Goal: Find specific page/section: Find specific page/section

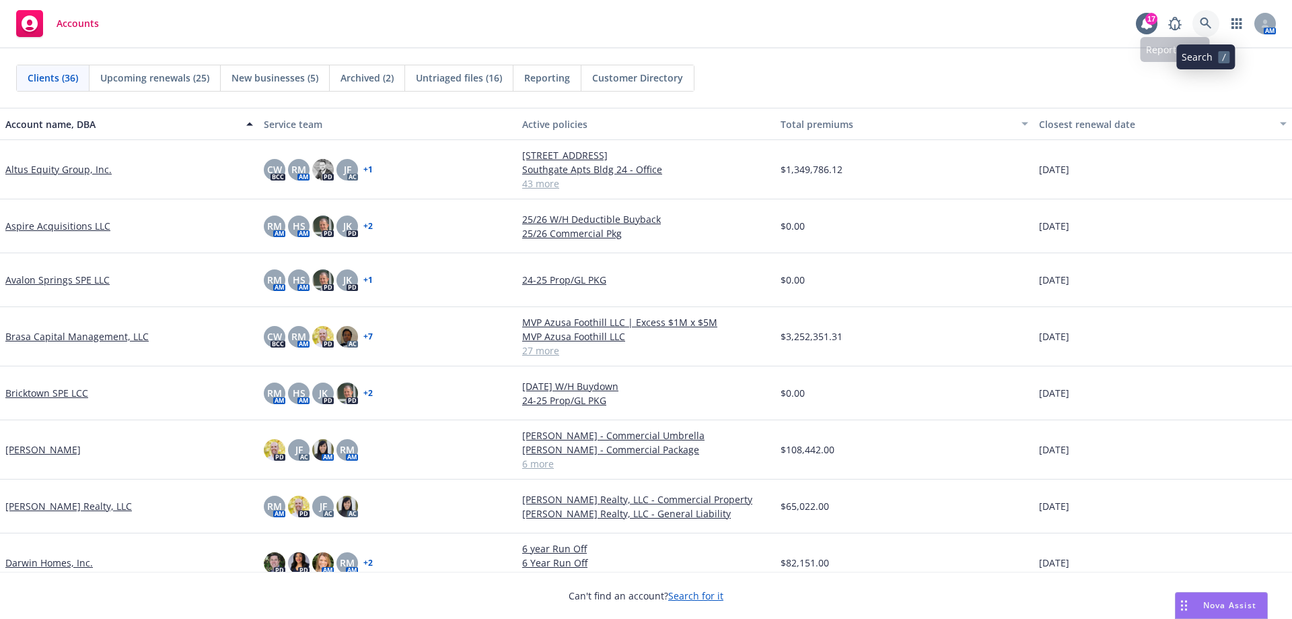
click at [1202, 26] on icon at bounding box center [1206, 24] width 12 height 12
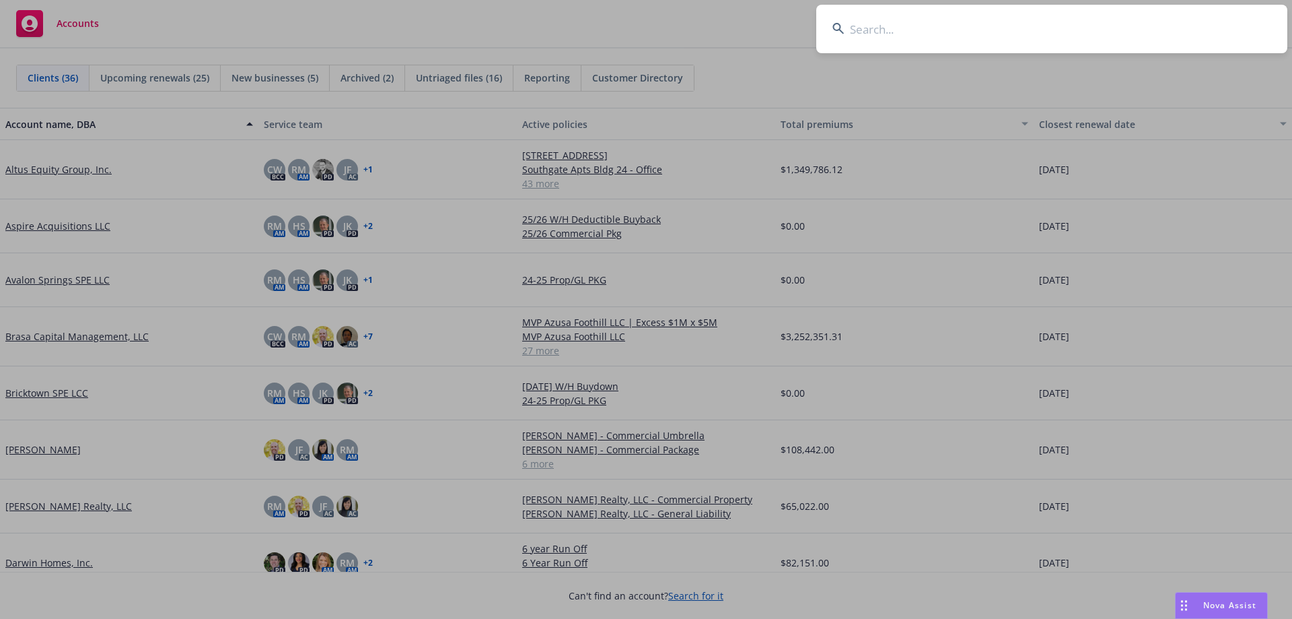
click at [870, 30] on input at bounding box center [1052, 29] width 471 height 48
paste input "2025011392950Y"
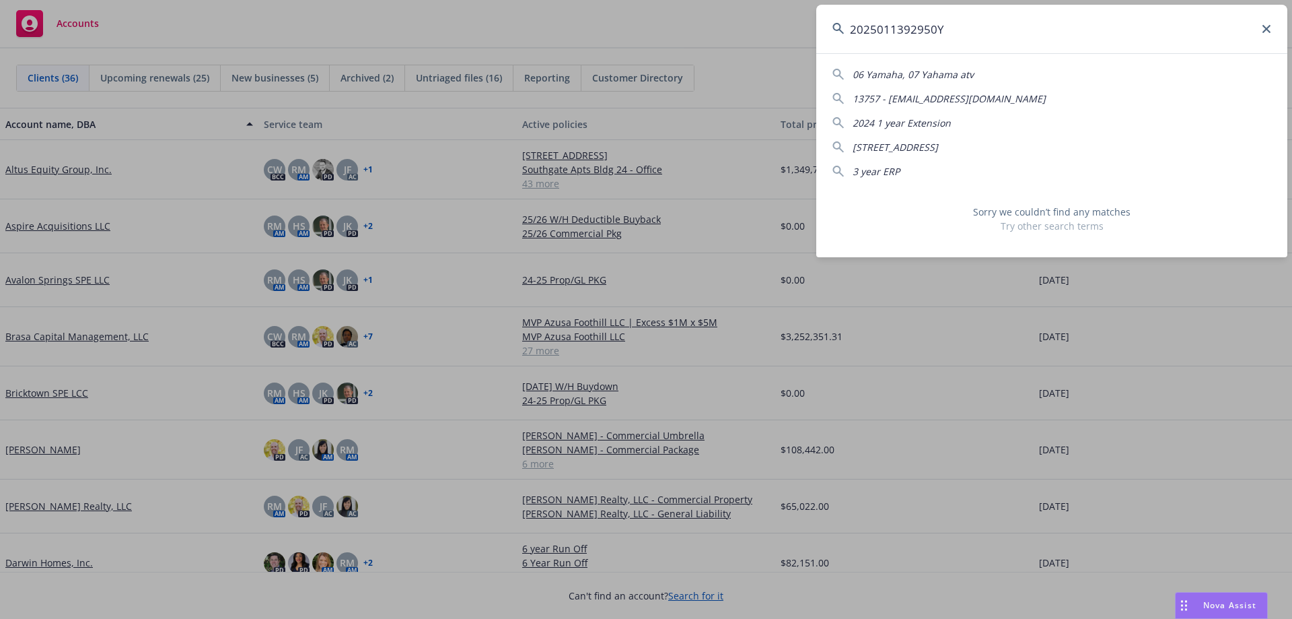
click at [852, 34] on input "2025011392950Y" at bounding box center [1052, 29] width 471 height 48
click at [954, 30] on input "2025011392950Y" at bounding box center [1052, 29] width 471 height 48
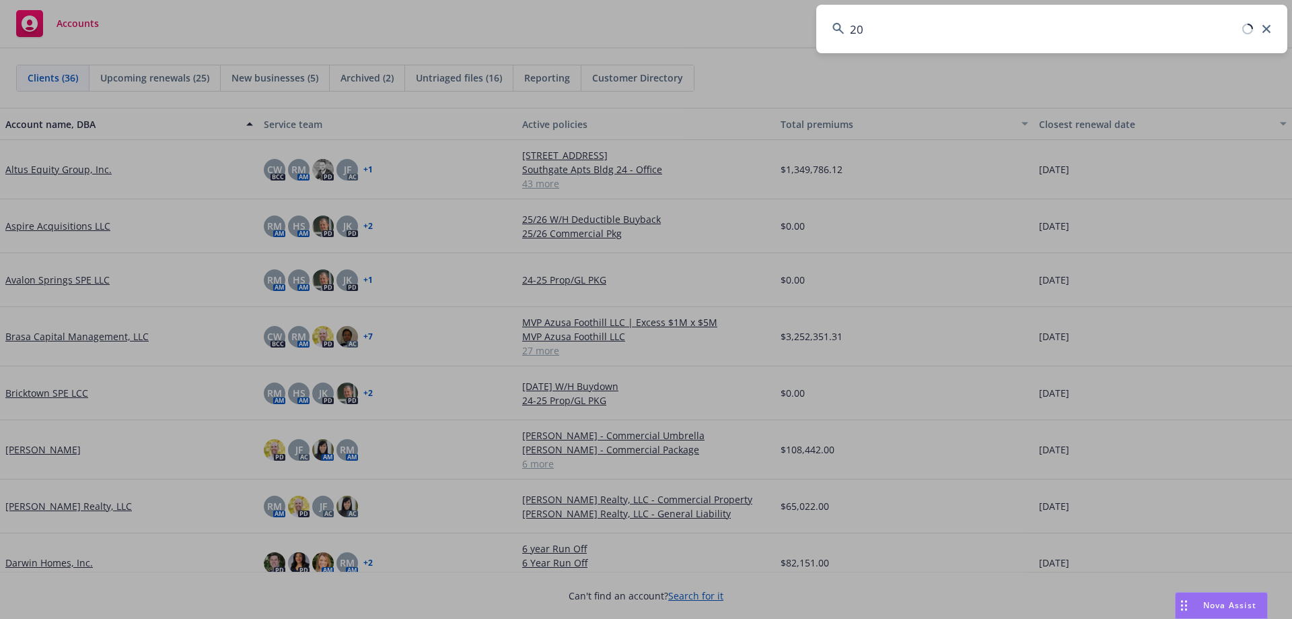
type input "2"
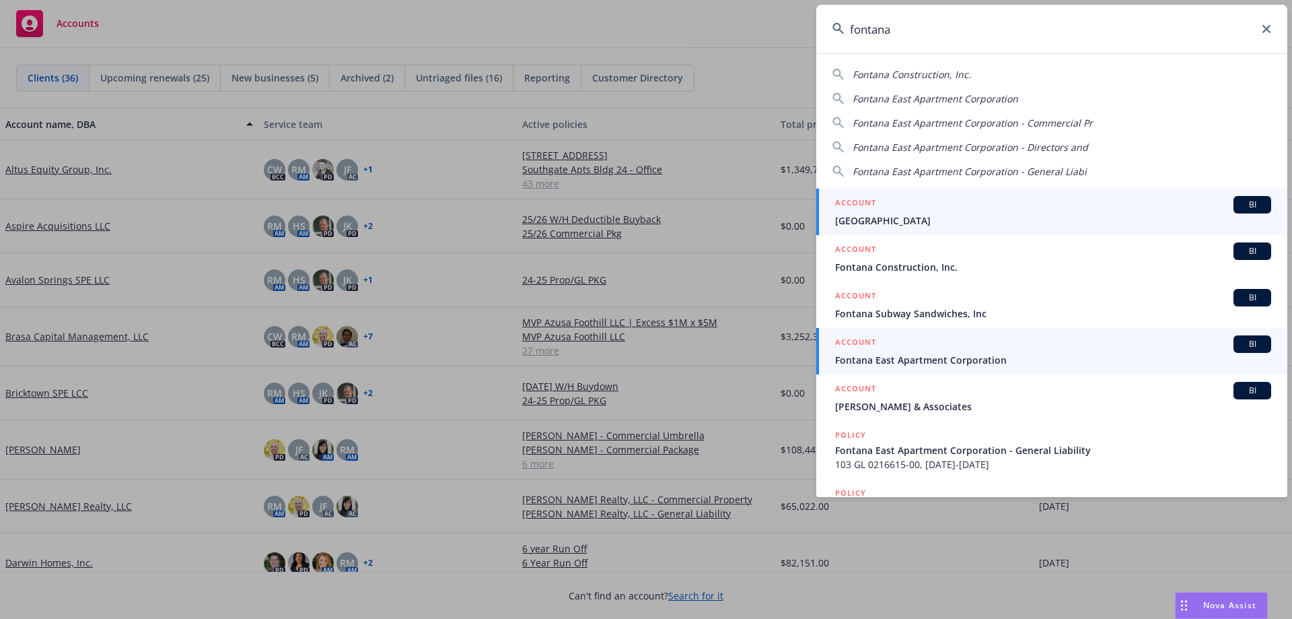
type input "fontana"
click at [972, 355] on span "Fontana East Apartment Corporation" at bounding box center [1053, 360] width 436 height 14
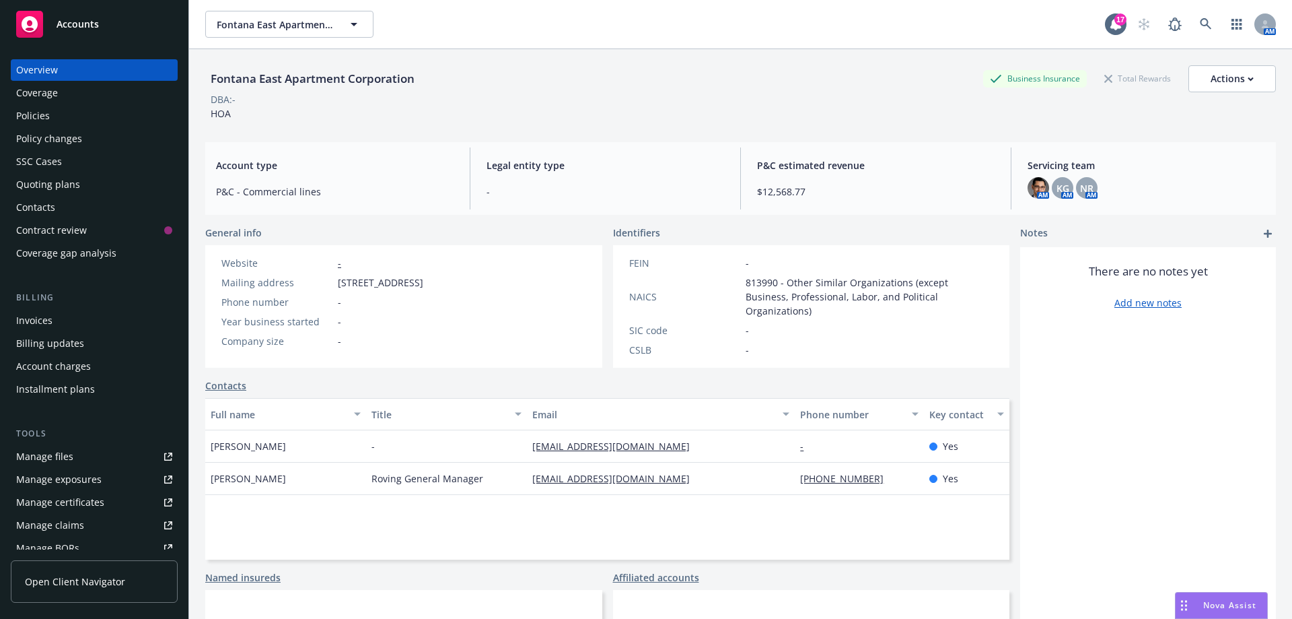
click at [47, 119] on div "Policies" at bounding box center [33, 116] width 34 height 22
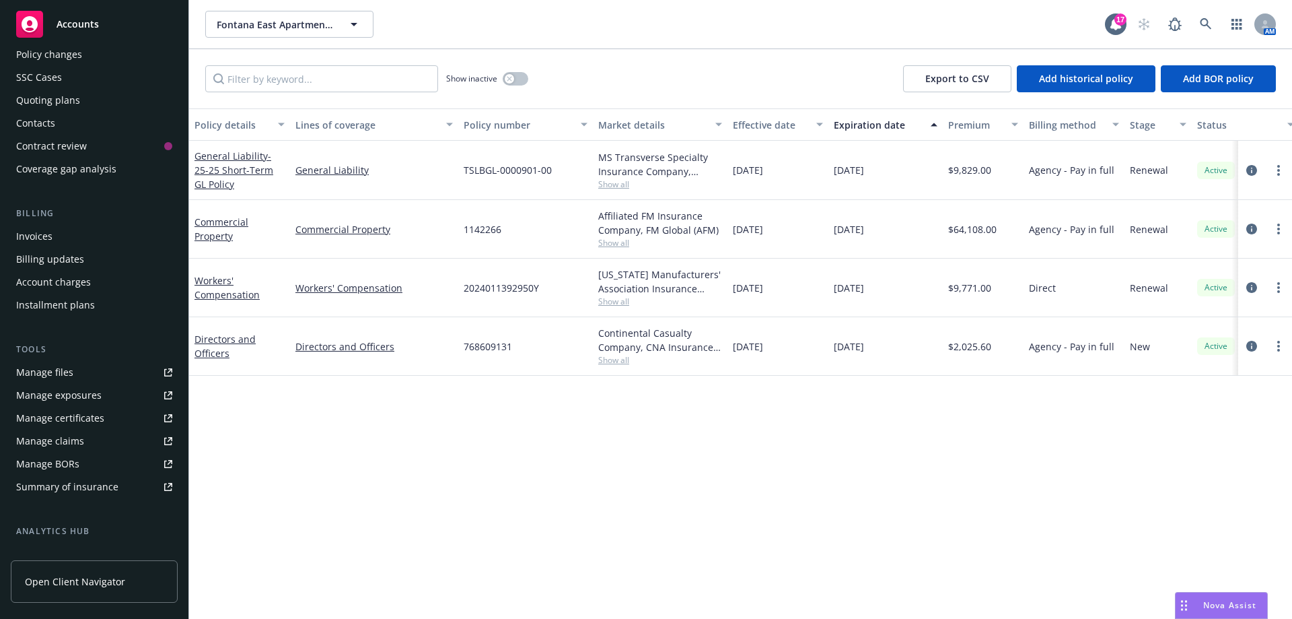
scroll to position [258, 0]
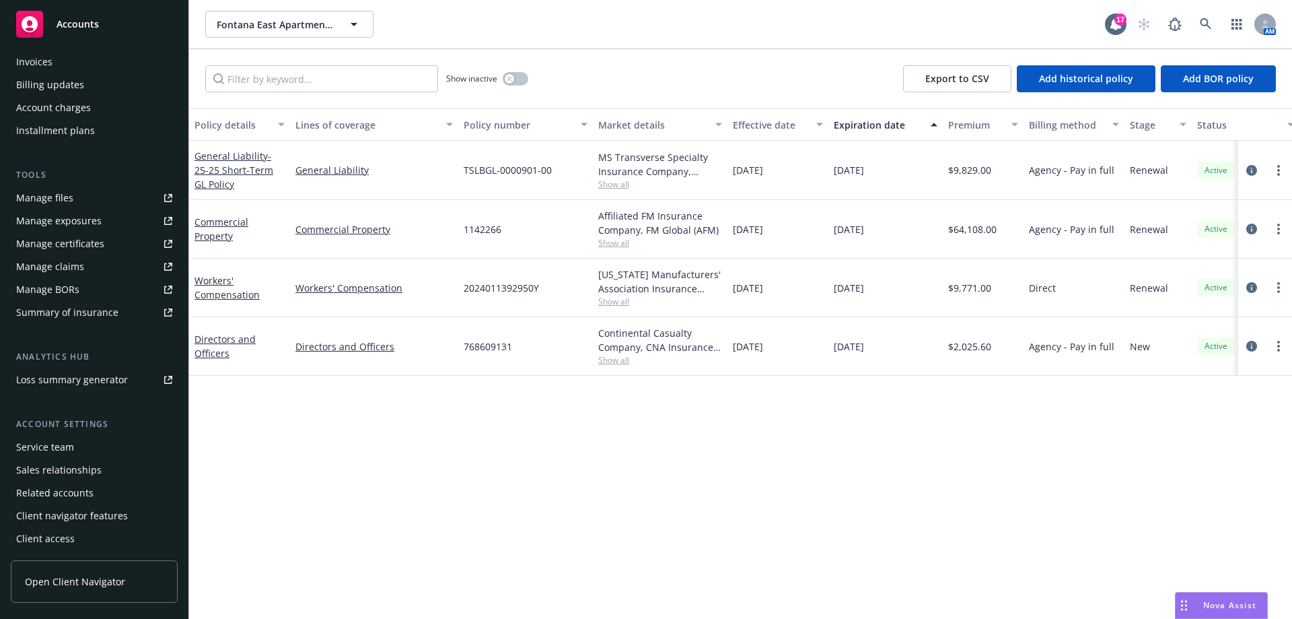
click at [100, 495] on div "Related accounts" at bounding box center [94, 493] width 156 height 22
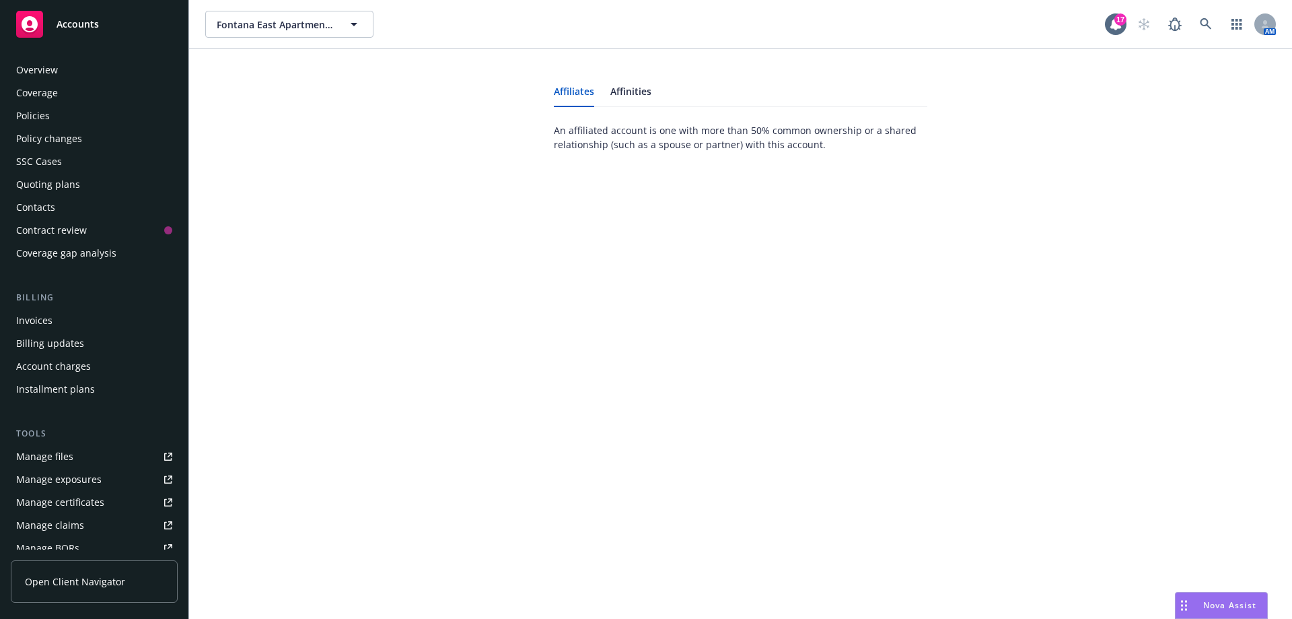
click at [42, 117] on div "Policies" at bounding box center [33, 116] width 34 height 22
